Goal: Information Seeking & Learning: Understand process/instructions

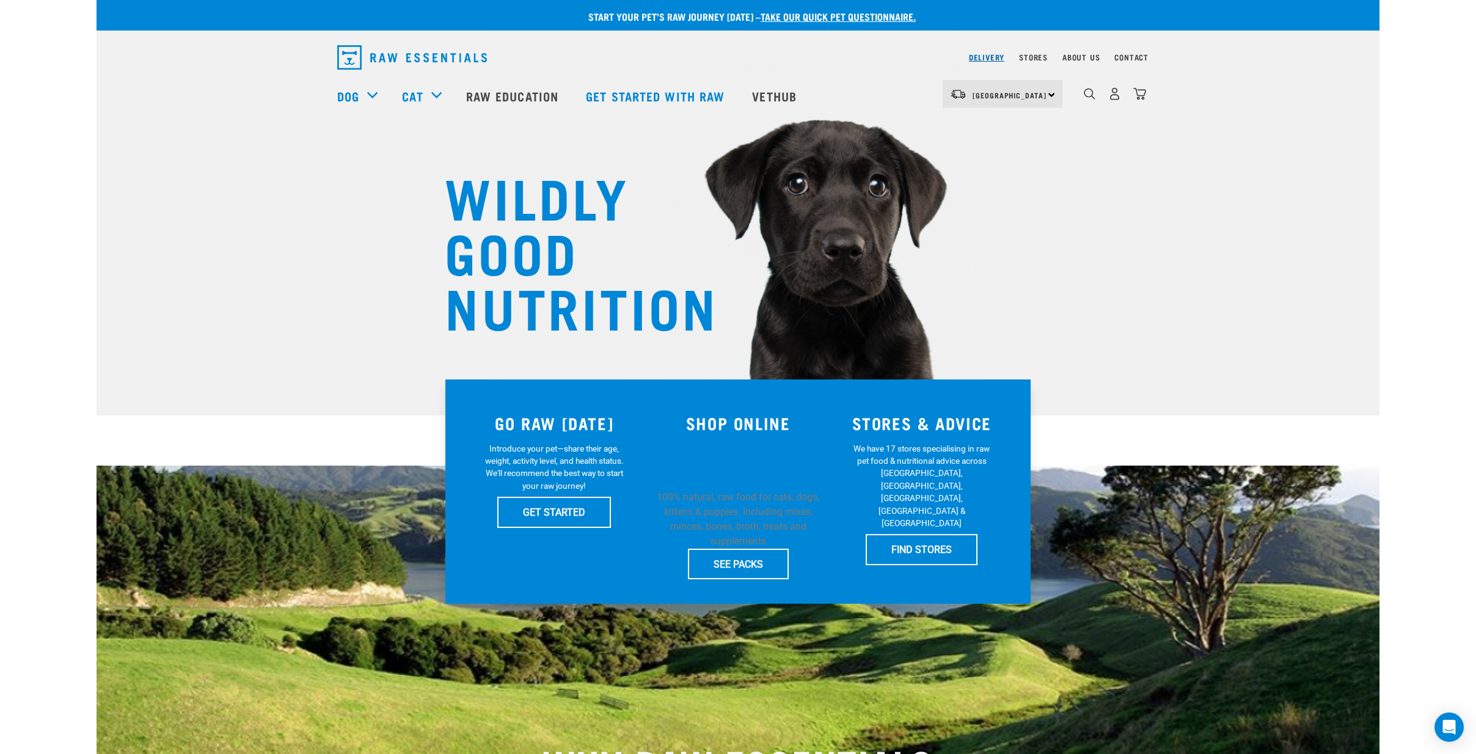
click at [976, 56] on link "Delivery" at bounding box center [986, 57] width 35 height 4
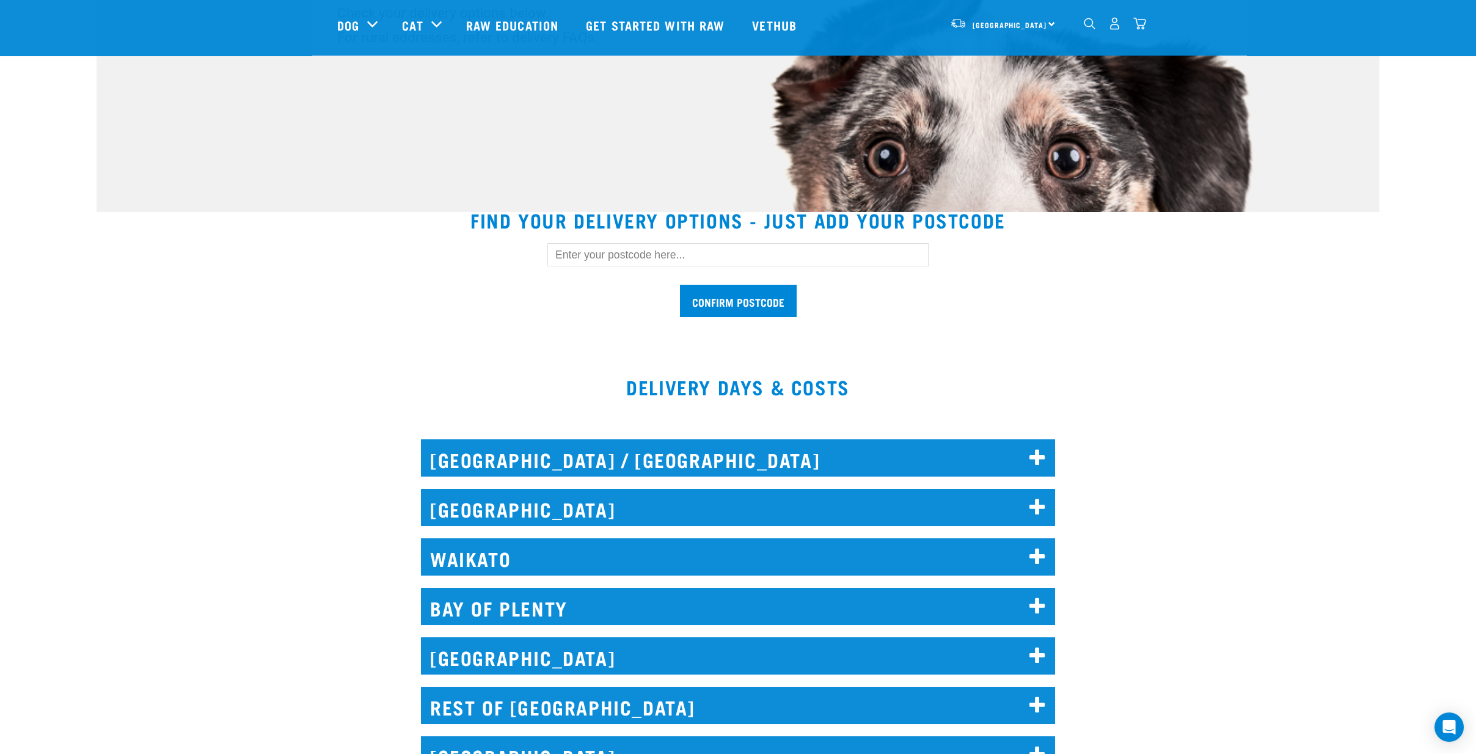
scroll to position [407, 0]
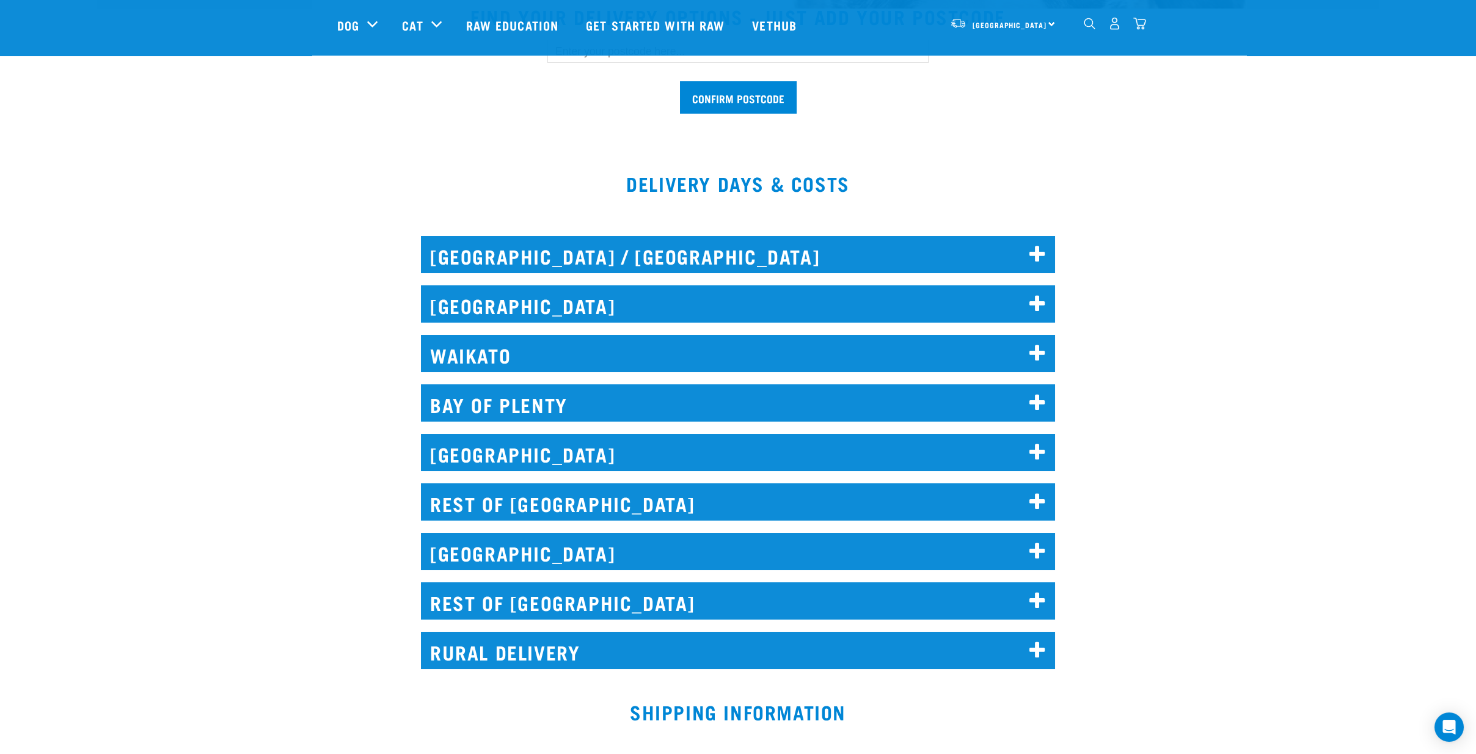
click at [698, 265] on h2 "[GEOGRAPHIC_DATA] / [GEOGRAPHIC_DATA]" at bounding box center [738, 254] width 634 height 37
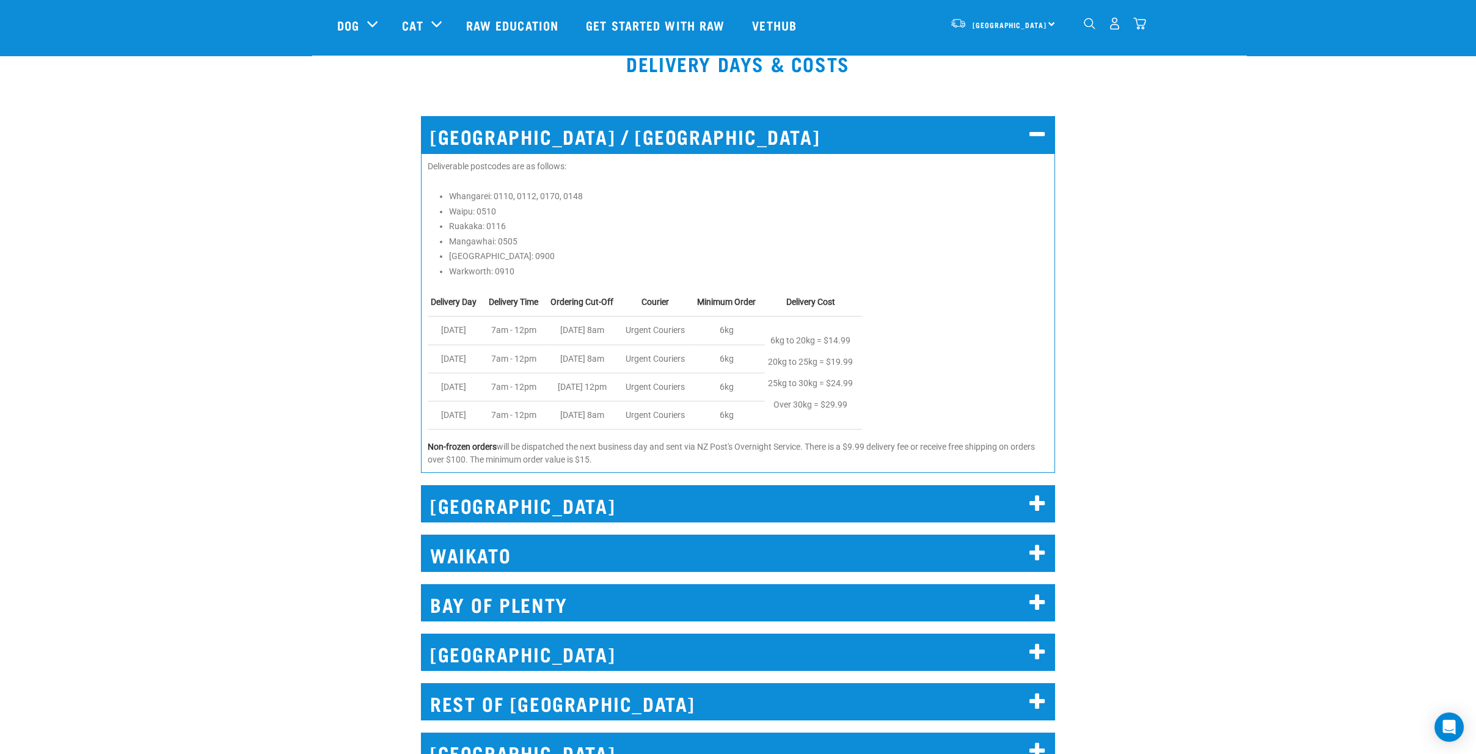
scroll to position [543, 0]
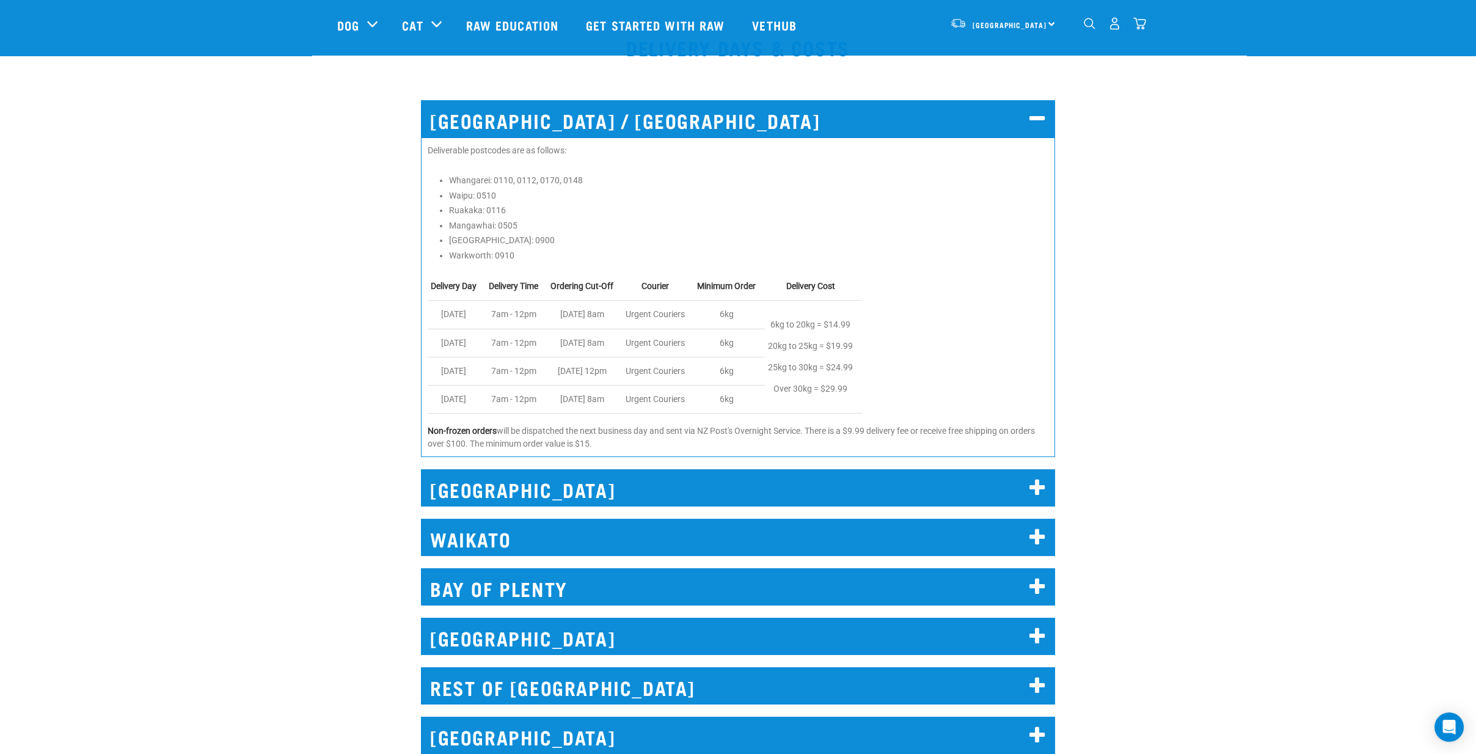
click at [748, 547] on h2 "WAIKATO" at bounding box center [738, 537] width 634 height 37
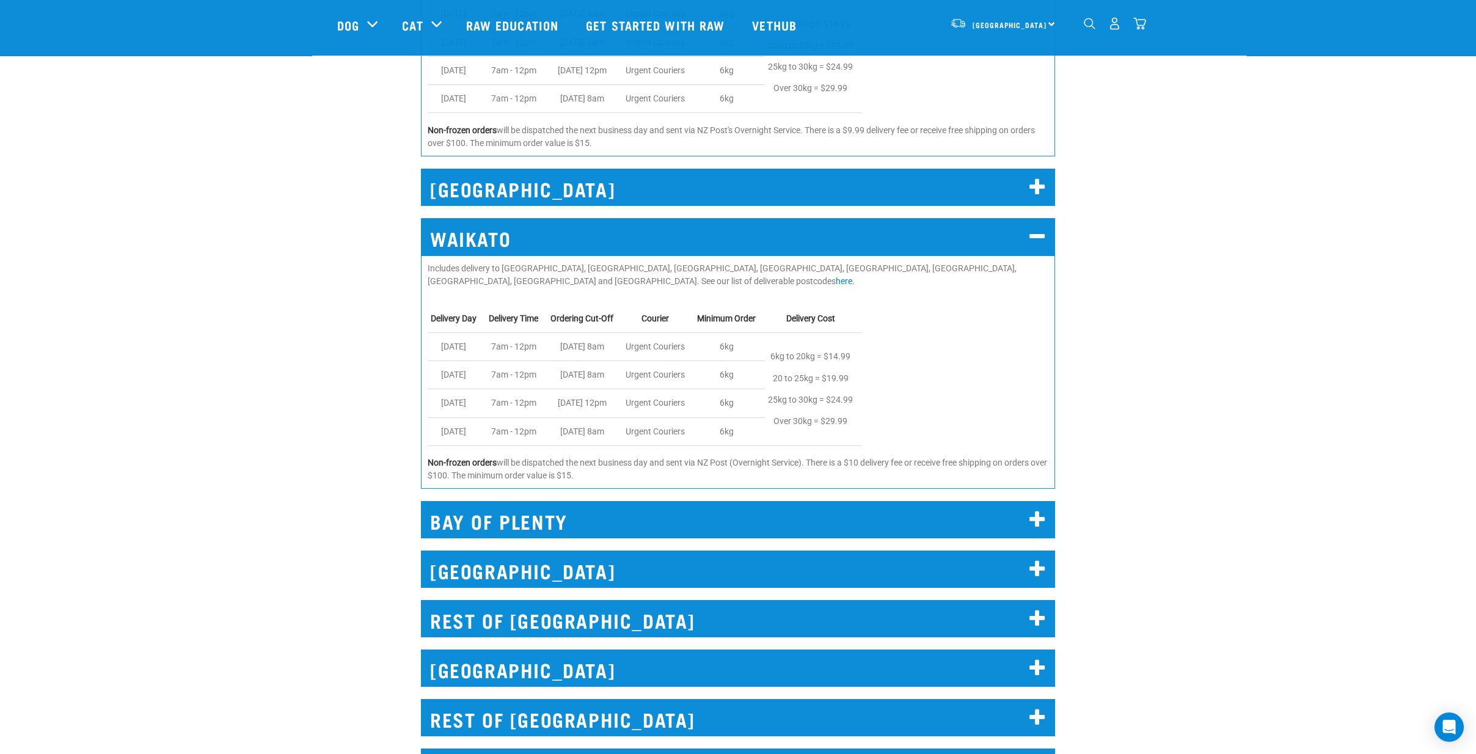
scroll to position [882, 0]
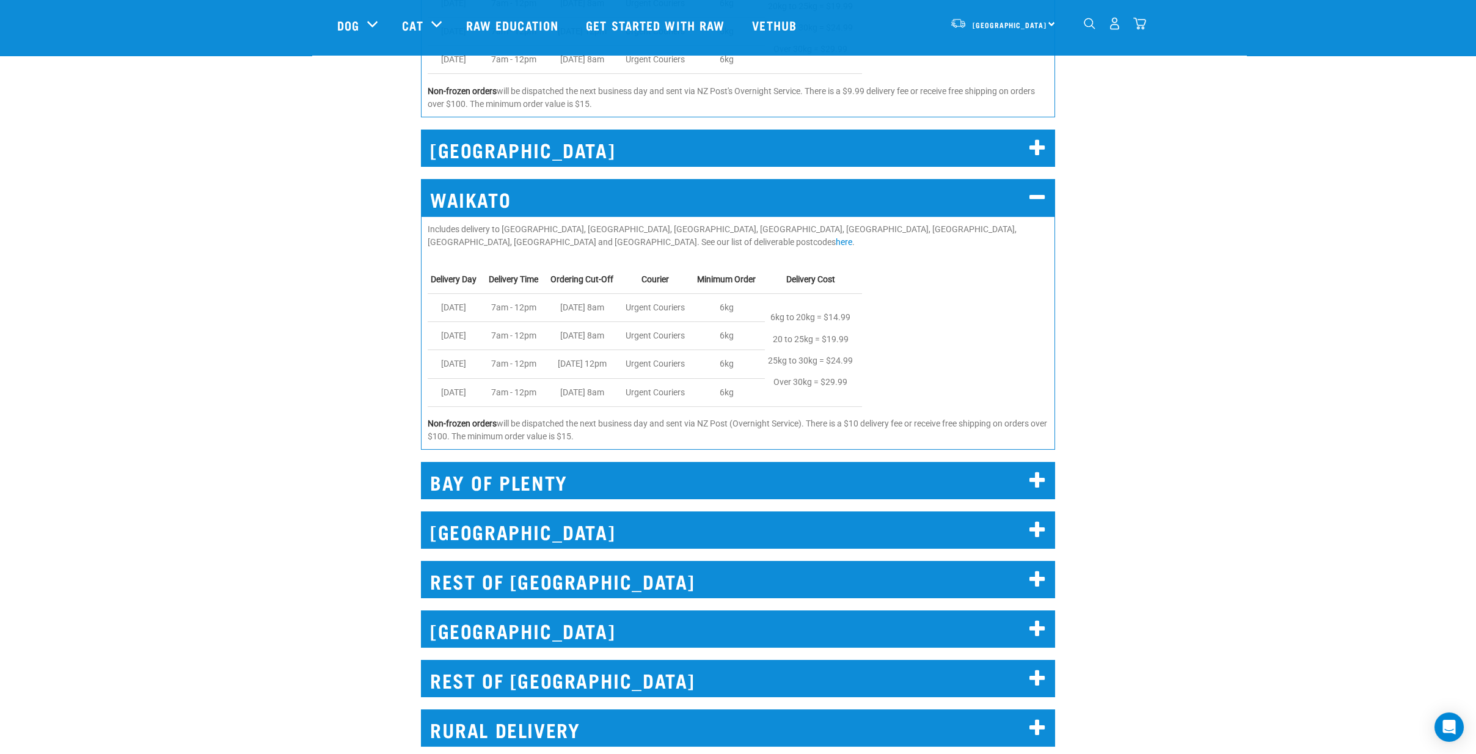
click at [753, 475] on h2 "BAY OF PLENTY" at bounding box center [738, 480] width 634 height 37
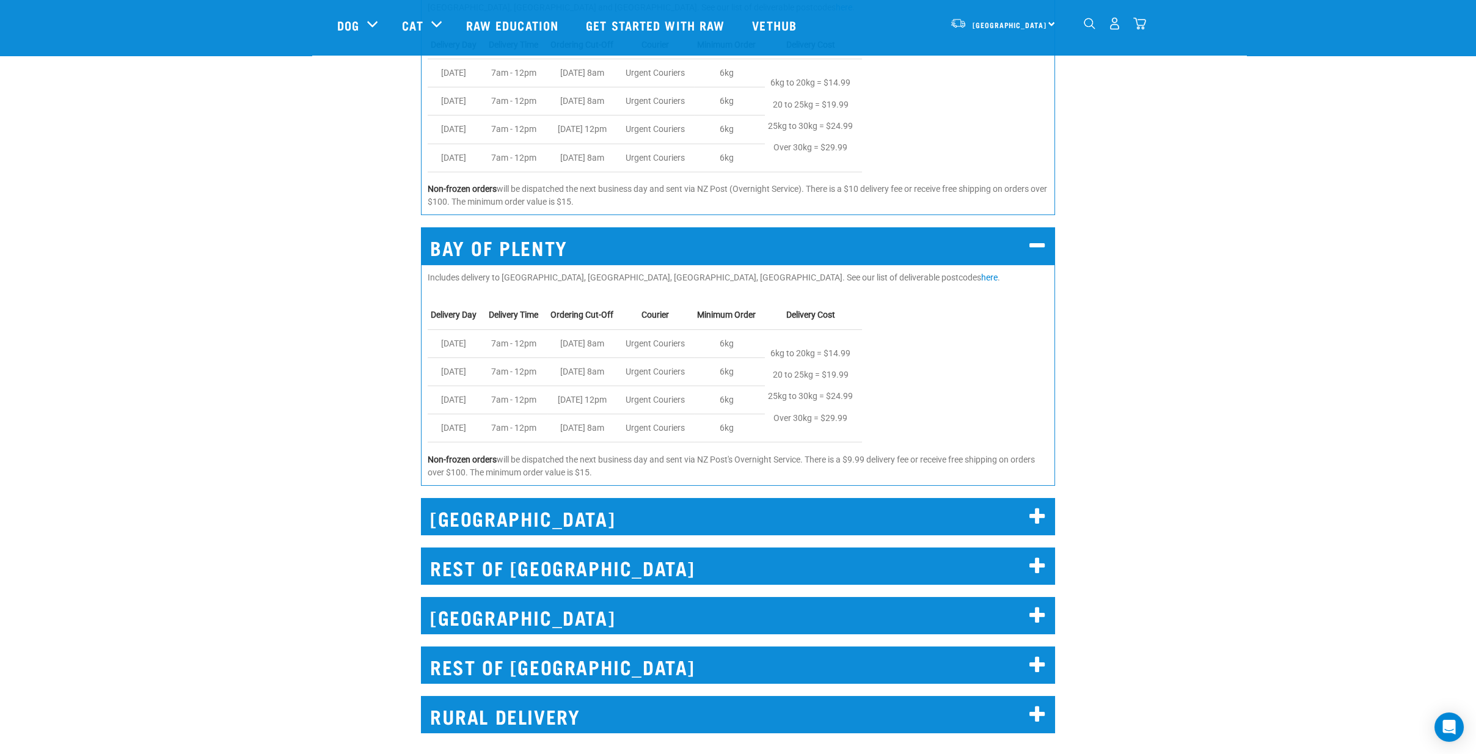
scroll to position [1222, 0]
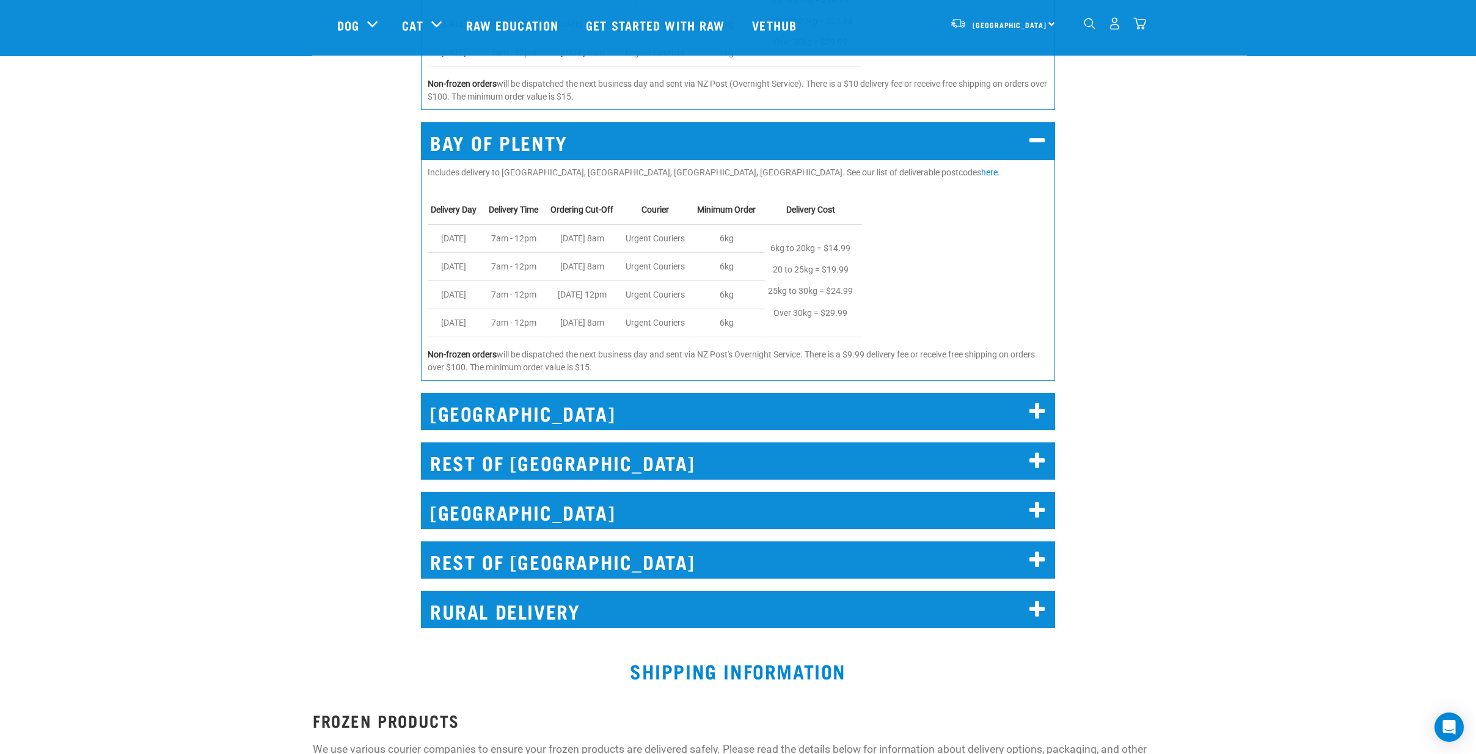
click at [699, 408] on h2 "[GEOGRAPHIC_DATA]" at bounding box center [738, 411] width 634 height 37
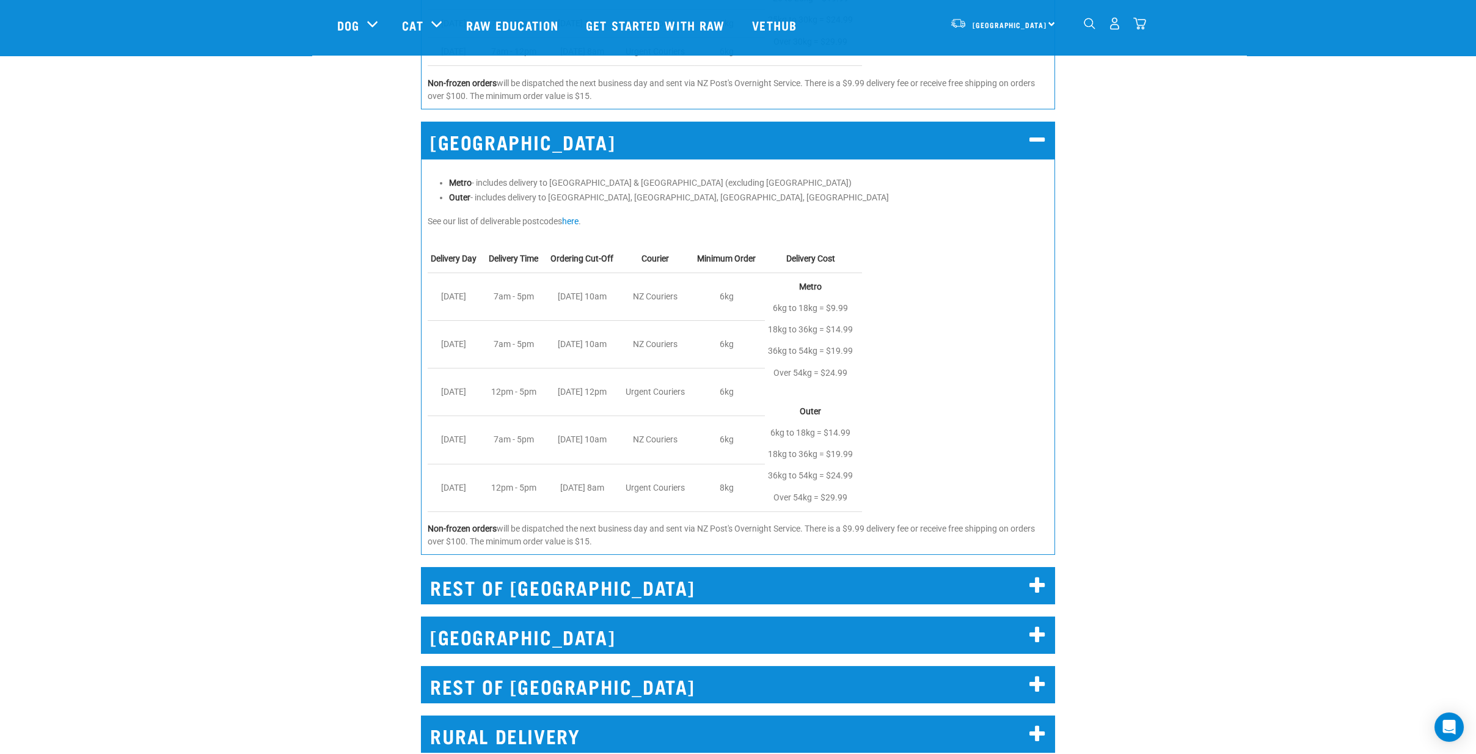
scroll to position [1561, 0]
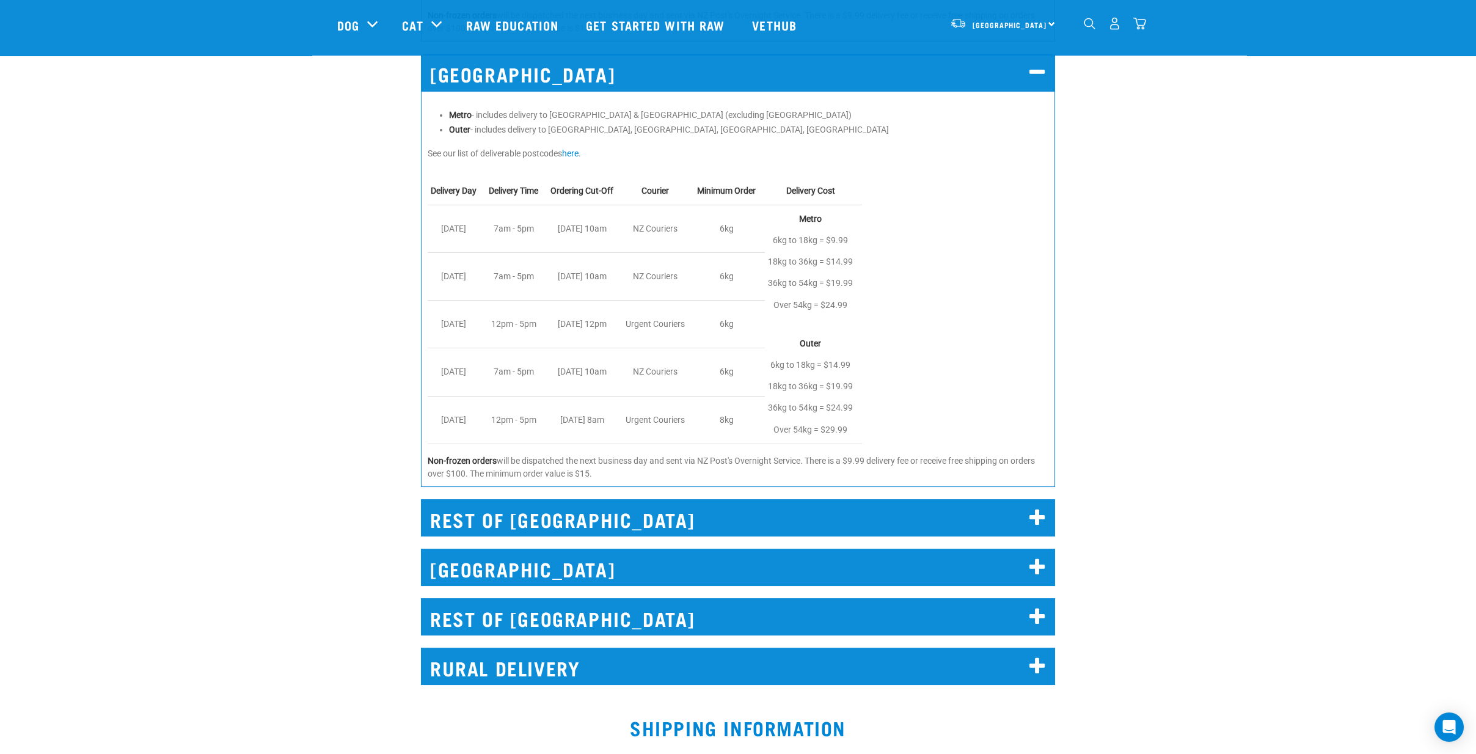
click at [607, 499] on h2 "REST OF [GEOGRAPHIC_DATA]" at bounding box center [738, 517] width 634 height 37
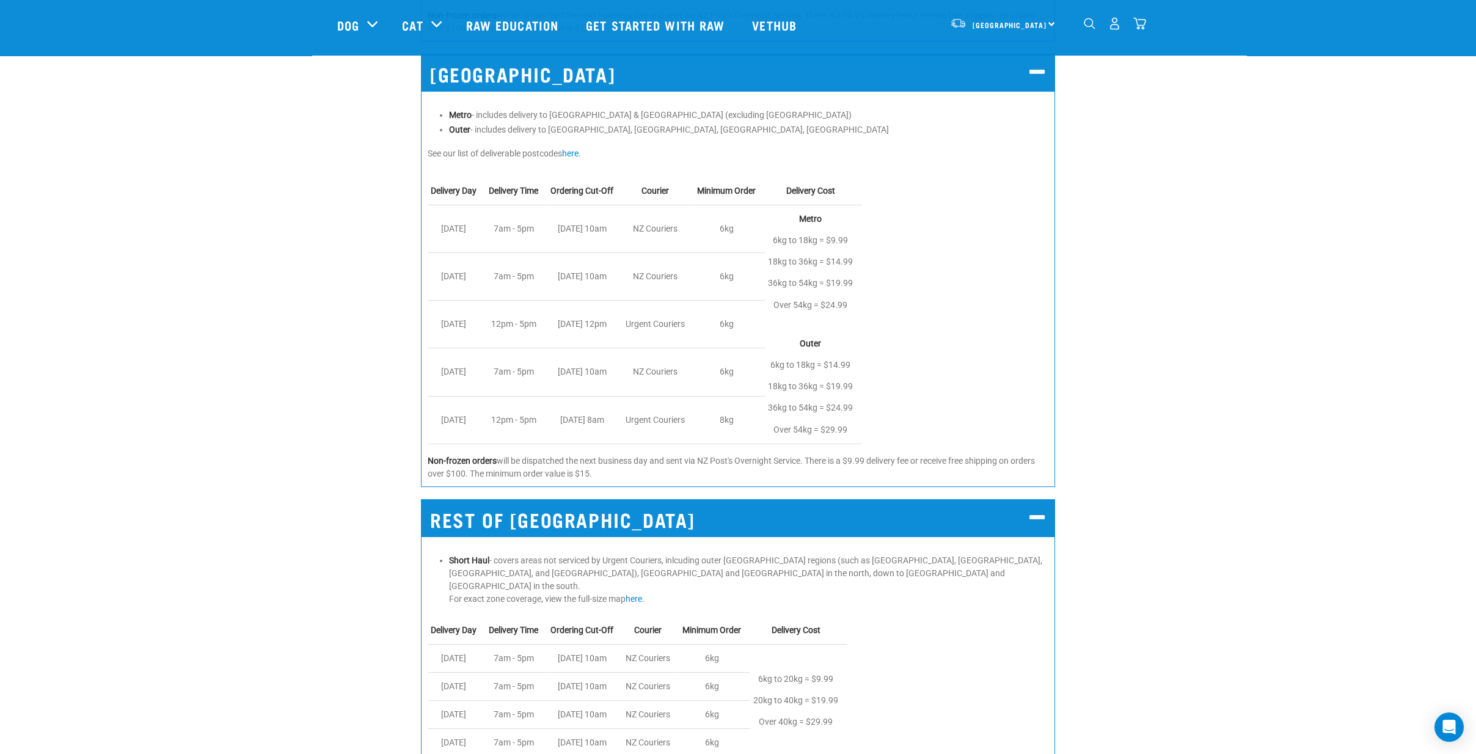
click at [606, 499] on h2 "REST OF [GEOGRAPHIC_DATA]" at bounding box center [738, 517] width 634 height 37
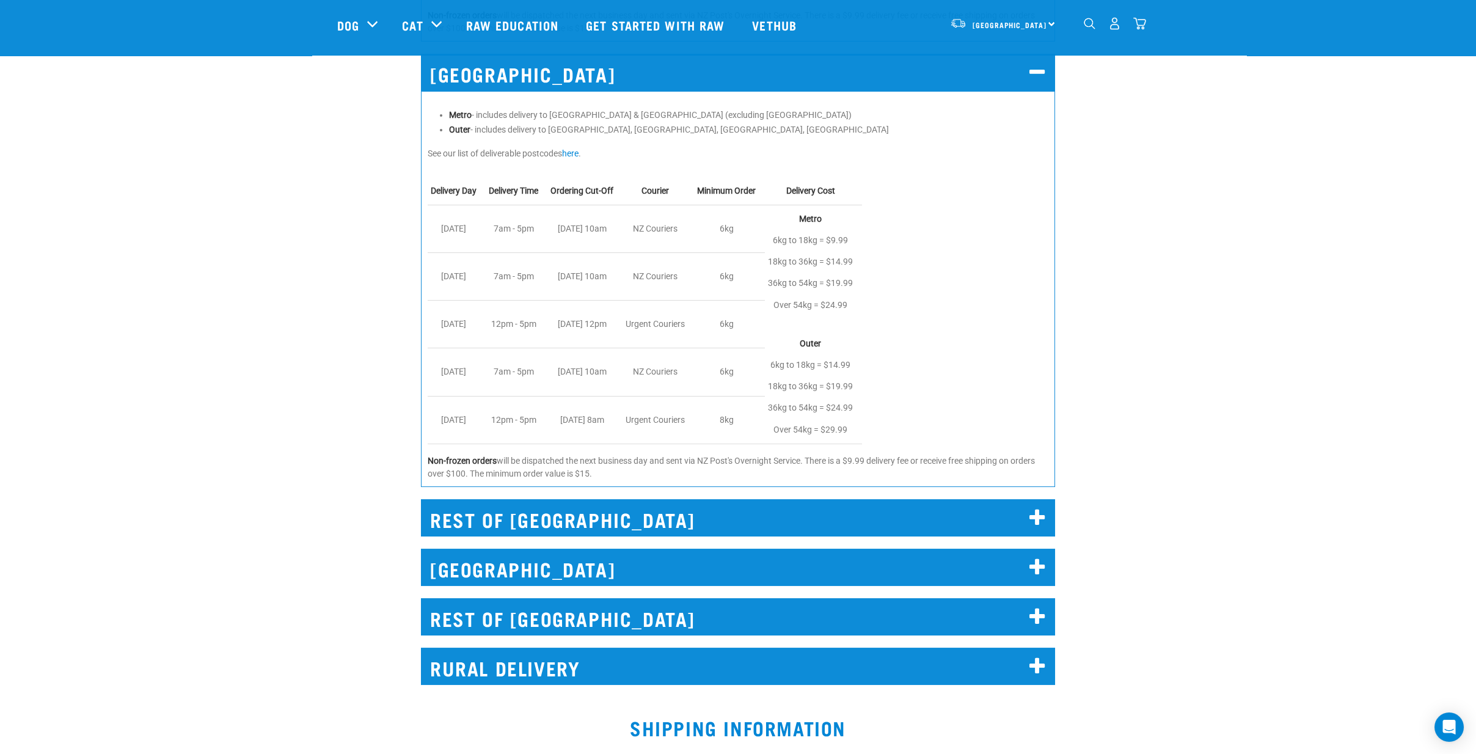
click at [598, 562] on h2 "[GEOGRAPHIC_DATA]" at bounding box center [738, 567] width 634 height 37
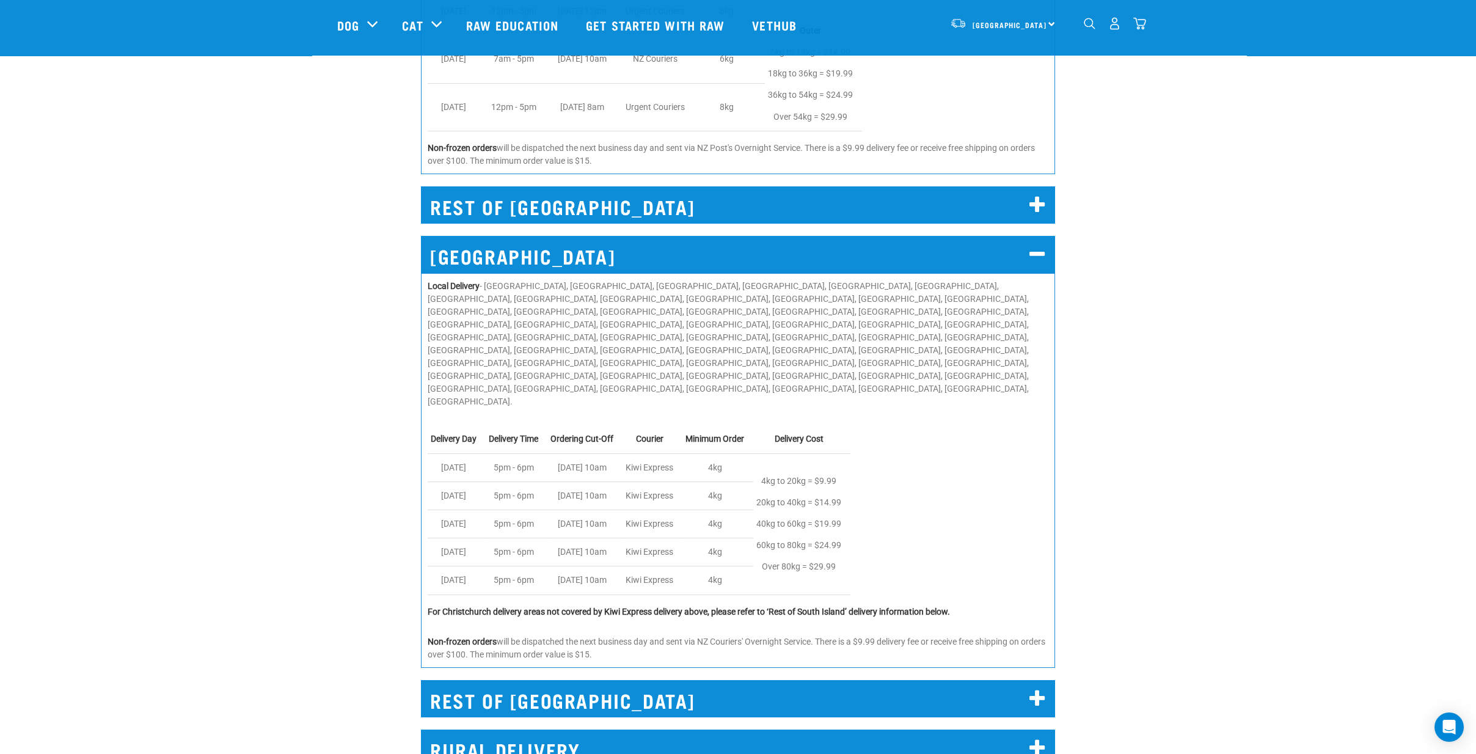
scroll to position [1901, 0]
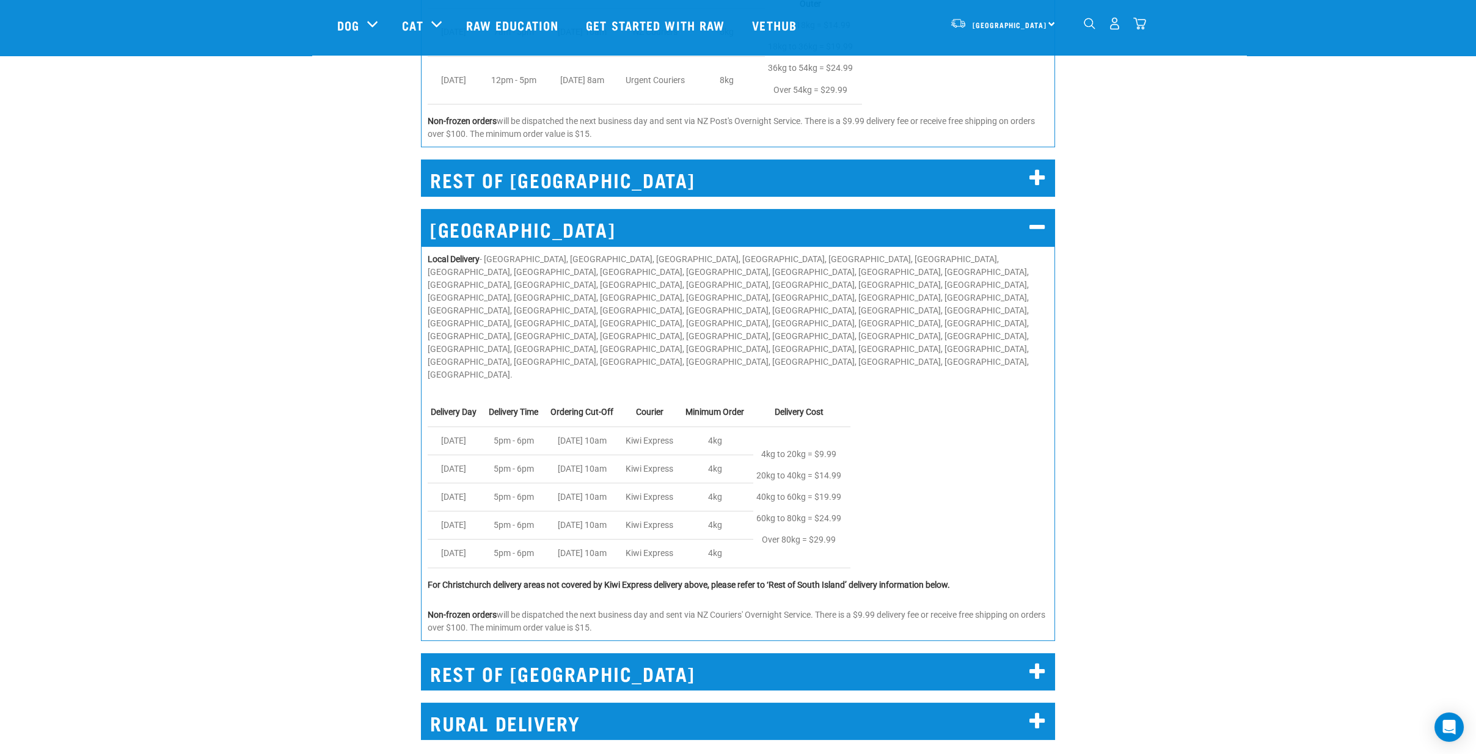
click at [600, 653] on h2 "REST OF [GEOGRAPHIC_DATA]" at bounding box center [738, 671] width 634 height 37
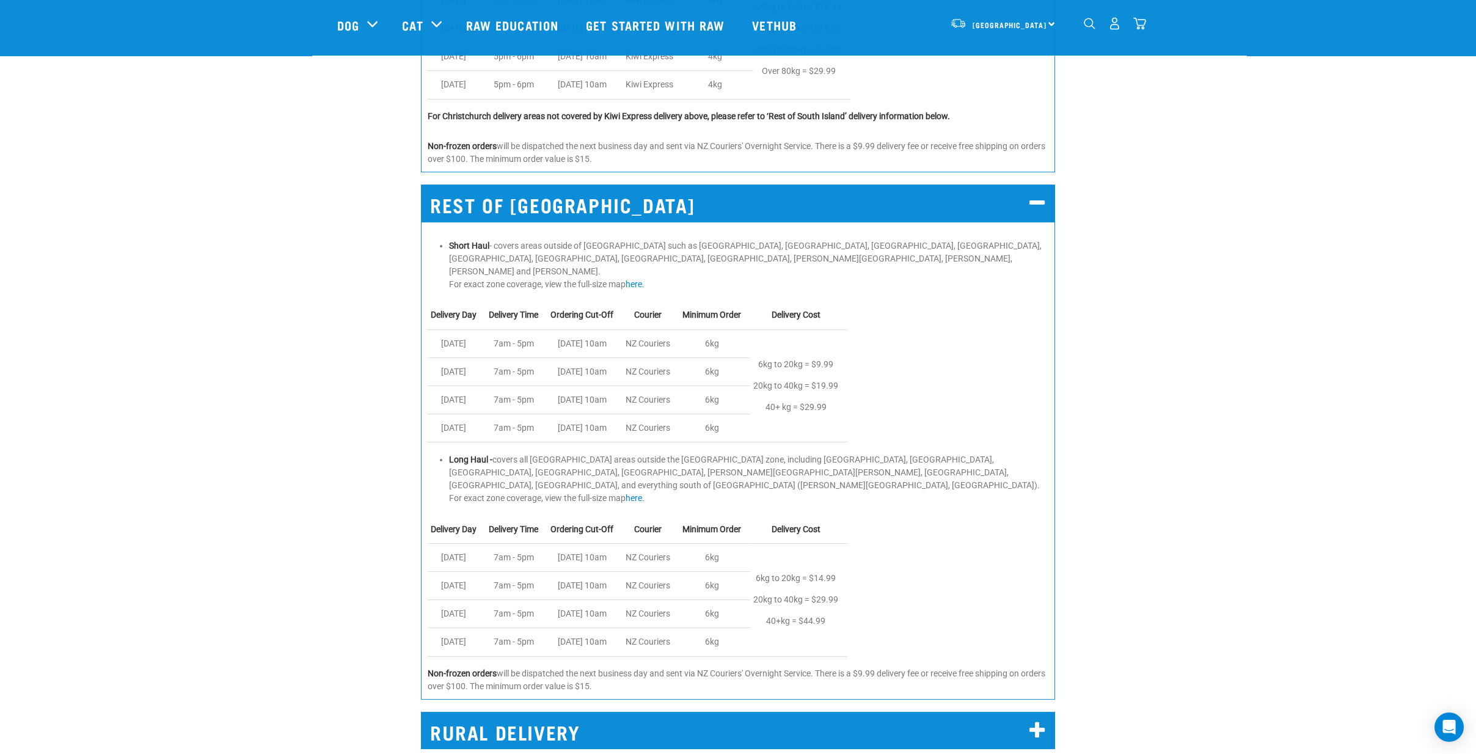
scroll to position [2444, 0]
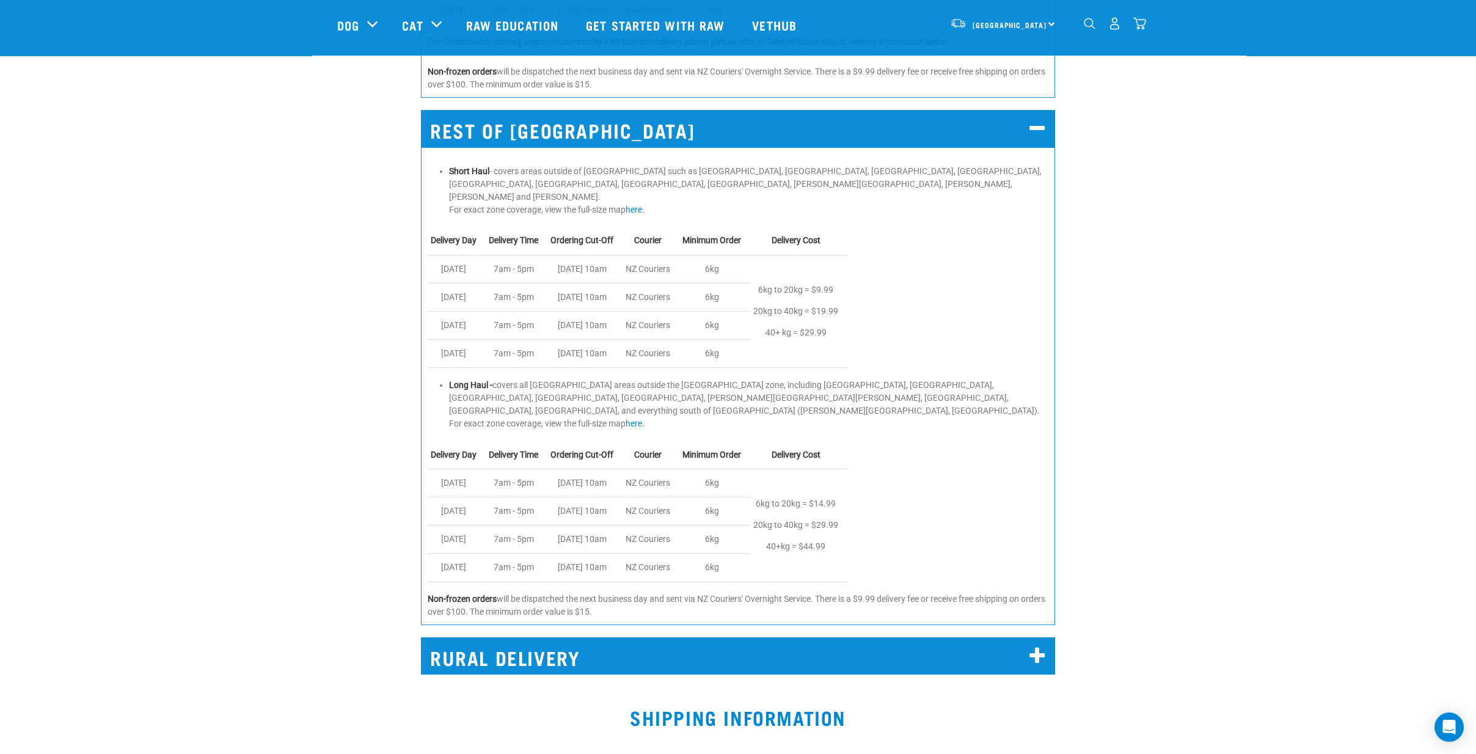
click at [598, 637] on h2 "RURAL DELIVERY" at bounding box center [738, 655] width 634 height 37
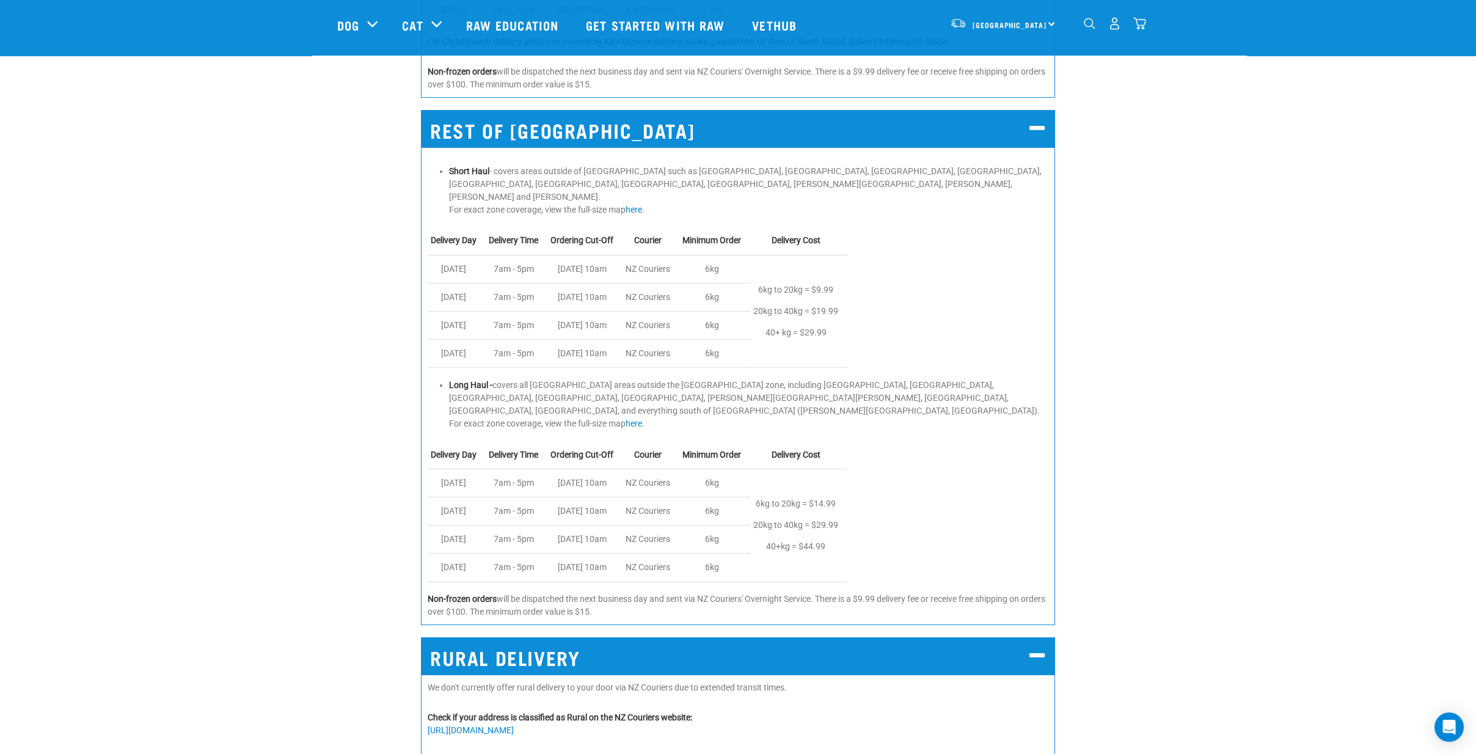
click at [598, 637] on h2 "RURAL DELIVERY" at bounding box center [738, 655] width 634 height 37
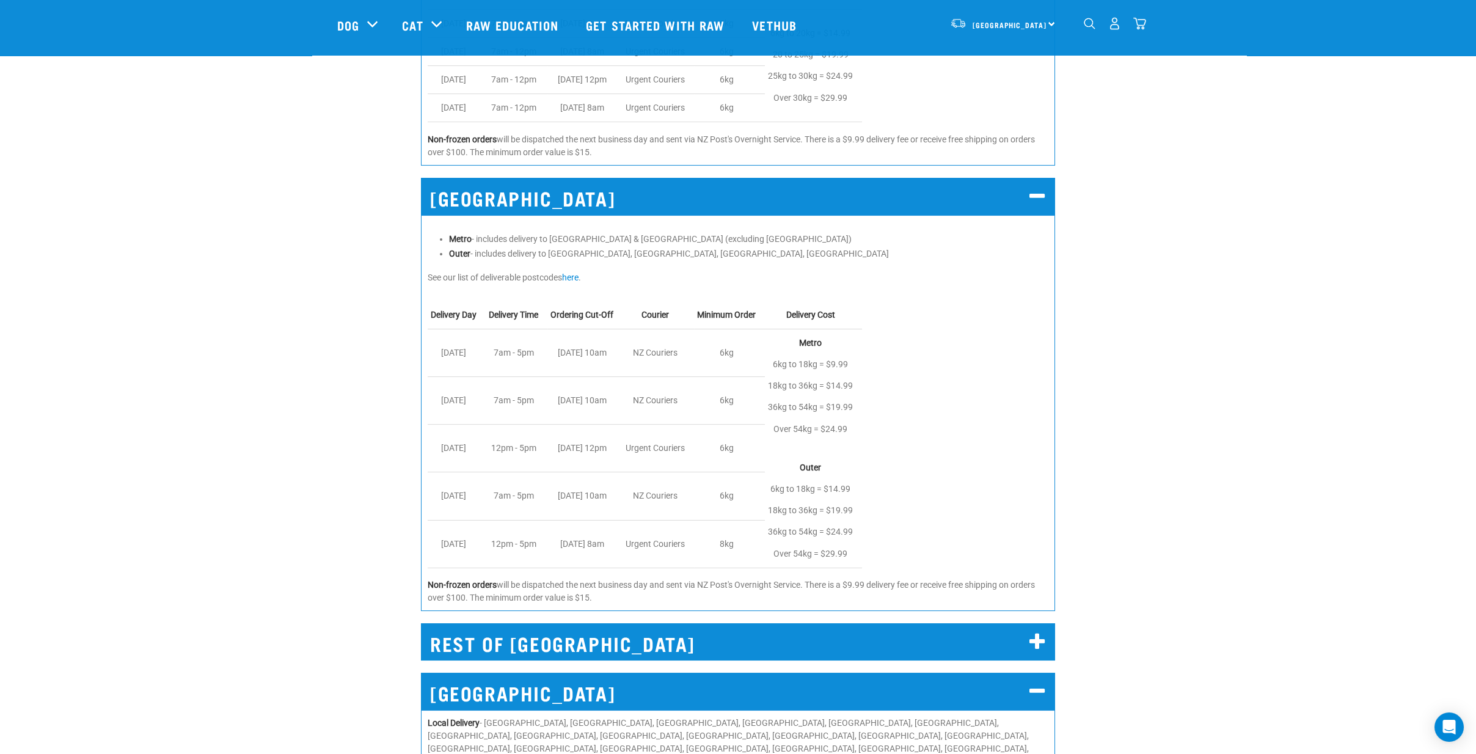
scroll to position [1425, 0]
